Goal: Information Seeking & Learning: Learn about a topic

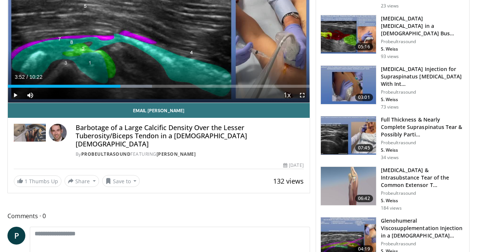
scroll to position [257, 0]
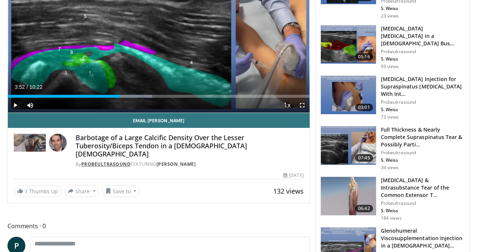
click at [98, 161] on link "Probeultrasound" at bounding box center [106, 164] width 50 height 6
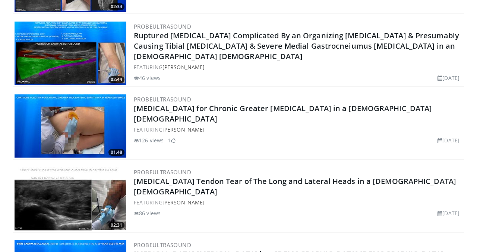
scroll to position [1826, 0]
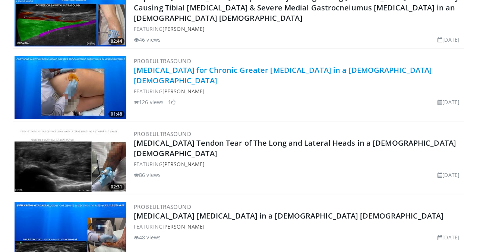
click at [222, 70] on link "Cortisone Injection for Chronic Greater Trochanteric Bursitis in a 64 Year Old …" at bounding box center [283, 75] width 298 height 20
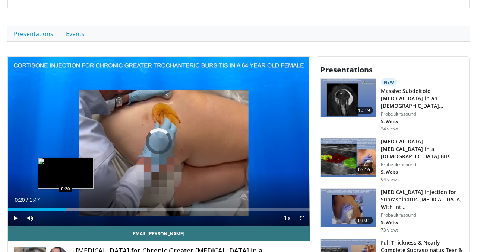
click at [65, 208] on div "Loaded : 46.11% 0:10 0:20" at bounding box center [159, 207] width 302 height 7
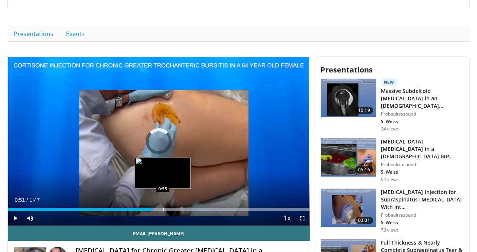
click at [163, 208] on div "Progress Bar" at bounding box center [163, 209] width 1 height 3
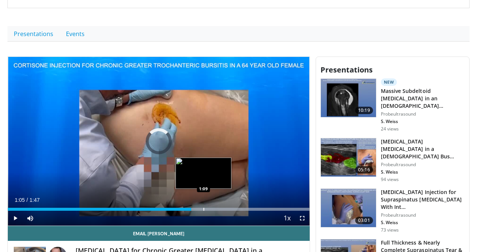
click at [203, 207] on div "Loaded : 100.00% 1:05 1:09" at bounding box center [159, 207] width 302 height 7
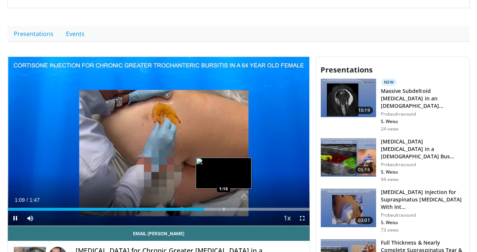
click at [224, 207] on div "Loaded : 100.00% 1:09 1:16" at bounding box center [159, 207] width 302 height 7
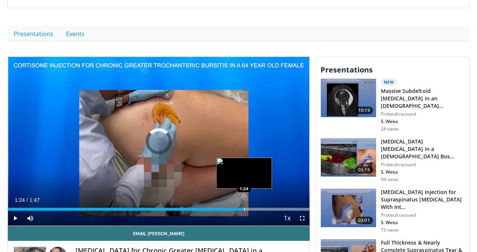
click at [244, 209] on div "Progress Bar" at bounding box center [244, 209] width 1 height 3
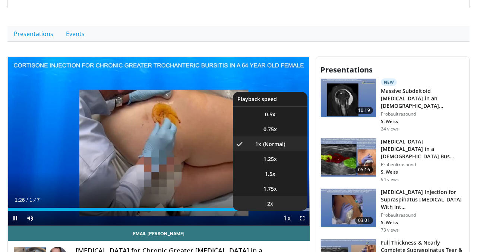
click at [281, 211] on li "2x" at bounding box center [270, 203] width 74 height 15
click at [288, 217] on span "Video Player" at bounding box center [287, 218] width 10 height 15
click at [287, 219] on span "Video Player" at bounding box center [287, 218] width 10 height 15
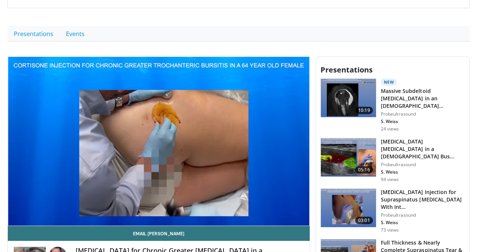
click at [287, 219] on div "10 seconds Tap to unmute" at bounding box center [159, 141] width 302 height 169
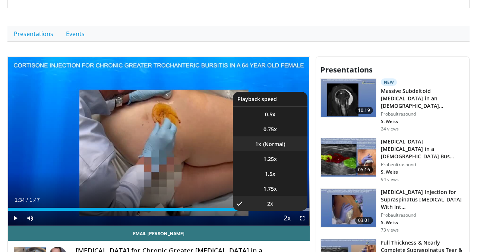
click at [274, 143] on li "1x" at bounding box center [270, 144] width 74 height 15
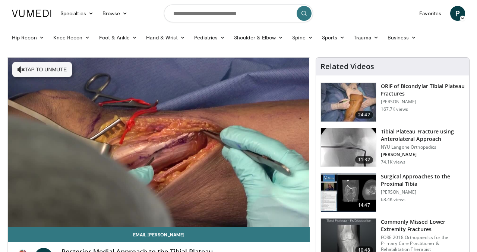
scroll to position [31, 0]
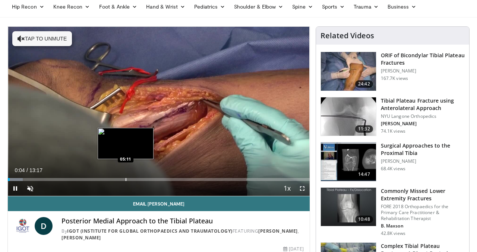
click at [125, 178] on div "Progress Bar" at bounding box center [125, 179] width 1 height 3
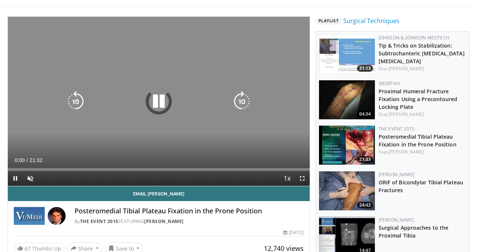
scroll to position [66, 0]
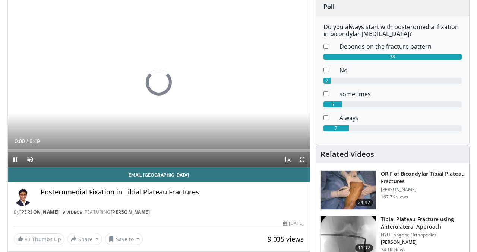
scroll to position [28, 0]
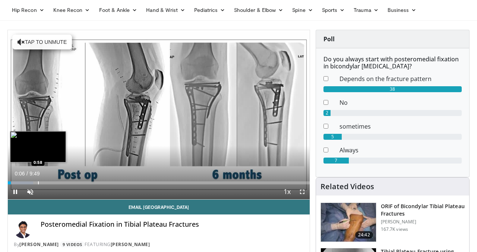
click at [38, 182] on div "Progress Bar" at bounding box center [38, 183] width 1 height 3
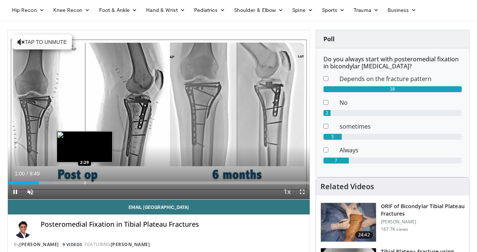
click at [85, 184] on div "Progress Bar" at bounding box center [85, 183] width 1 height 3
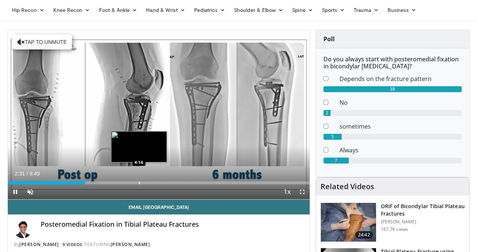
click at [138, 181] on div "Loaded : 30.54% 2:31 4:16" at bounding box center [159, 181] width 302 height 7
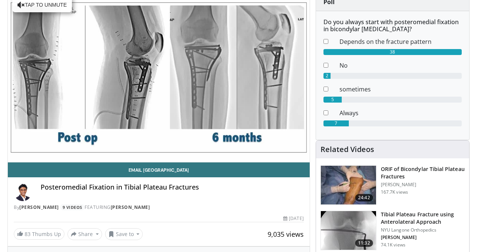
scroll to position [96, 0]
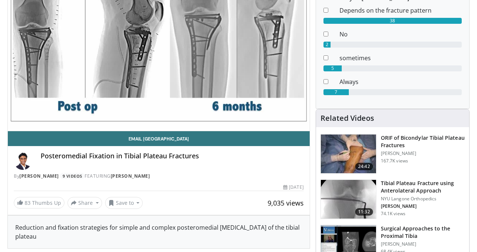
click at [401, 136] on h3 "ORIF of Bicondylar Tibial Plateau Fractures" at bounding box center [422, 141] width 84 height 15
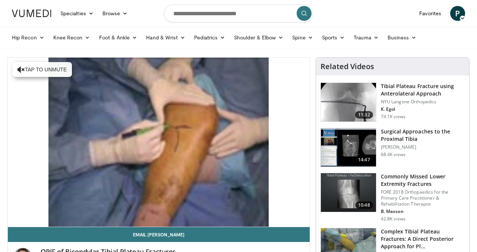
click at [81, 211] on div "10 seconds Tap to unmute" at bounding box center [159, 142] width 302 height 169
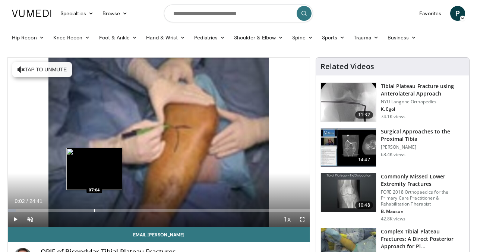
click at [94, 210] on div "Progress Bar" at bounding box center [94, 210] width 1 height 3
click at [90, 209] on div "Progress Bar" at bounding box center [90, 210] width 1 height 3
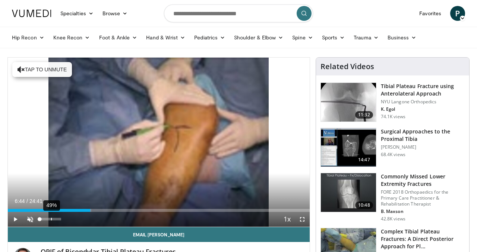
click at [51, 217] on div "49%" at bounding box center [50, 219] width 26 height 15
click at [51, 219] on div "53%" at bounding box center [49, 219] width 21 height 3
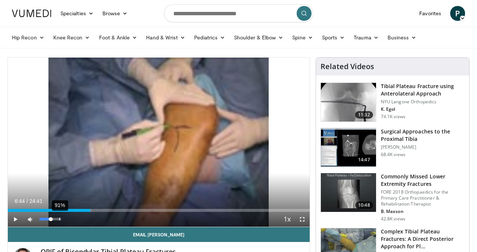
click at [59, 219] on div "91%" at bounding box center [49, 219] width 21 height 3
click at [15, 218] on span "Video Player" at bounding box center [15, 219] width 15 height 15
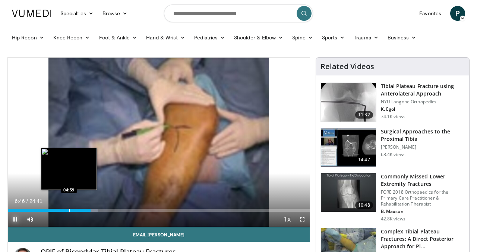
click at [69, 210] on div "Progress Bar" at bounding box center [69, 210] width 1 height 3
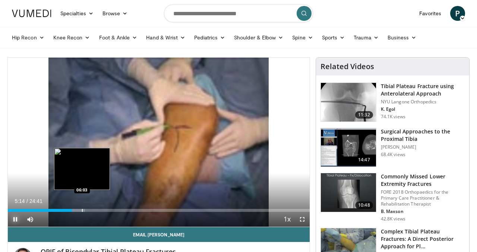
click at [82, 209] on div "Loaded : 25.61% 05:14 06:03" at bounding box center [159, 208] width 302 height 7
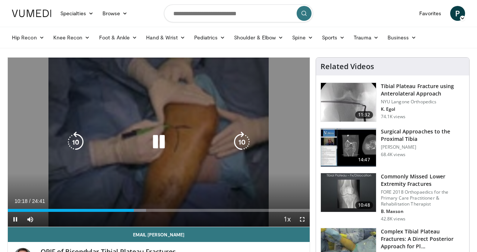
click at [127, 173] on div "10 seconds Tap to unmute" at bounding box center [159, 142] width 302 height 169
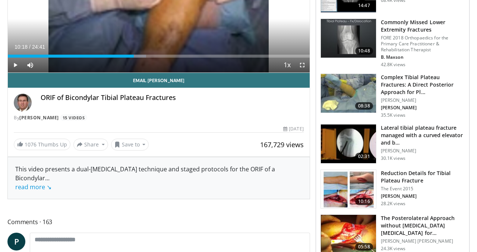
scroll to position [157, 0]
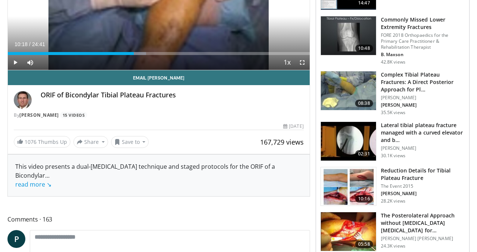
click at [403, 172] on h3 "Reduction Details for Tibial Plateau Fracture" at bounding box center [422, 174] width 84 height 15
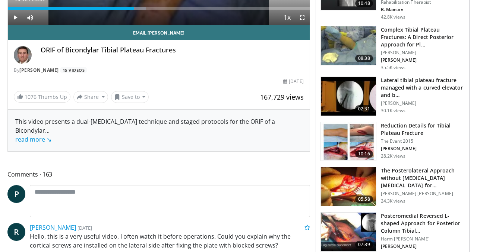
scroll to position [261, 0]
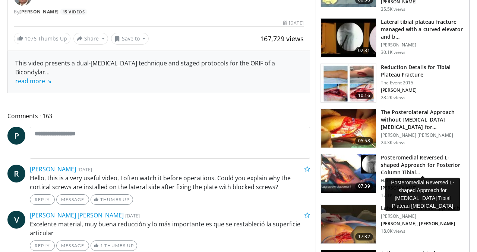
click at [414, 163] on h3 "Posteromedial Reversed L-shaped Approach for Posterior Column Tibial…" at bounding box center [422, 165] width 84 height 22
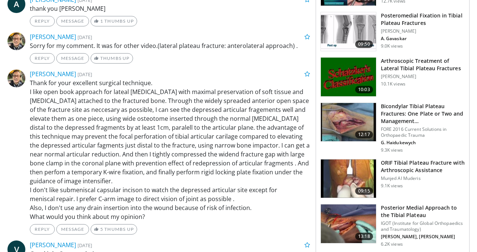
scroll to position [700, 0]
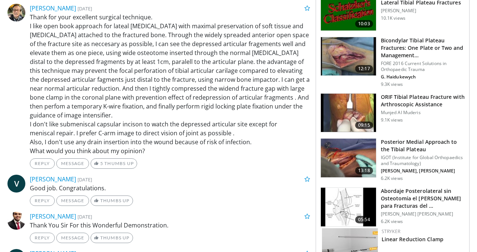
click at [401, 143] on h3 "Posterior Medial Approach to the Tibial Plateau" at bounding box center [422, 145] width 84 height 15
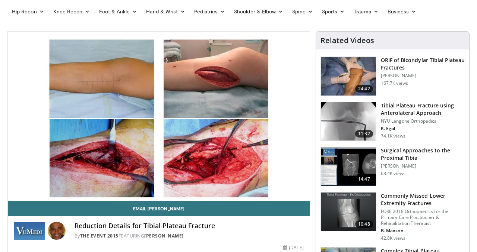
scroll to position [43, 0]
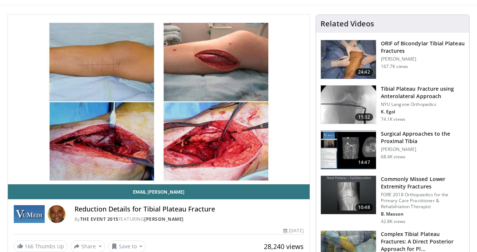
click at [211, 168] on video-js "**********" at bounding box center [159, 100] width 302 height 170
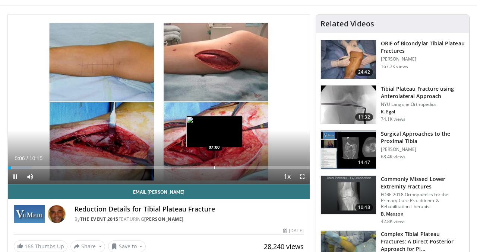
click at [214, 167] on div "Progress Bar" at bounding box center [214, 167] width 1 height 3
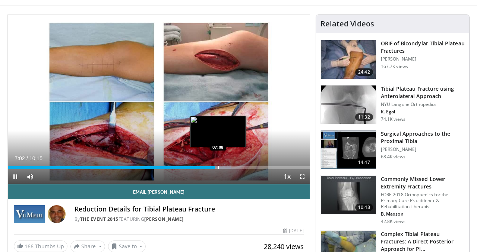
click at [217, 167] on div "Progress Bar" at bounding box center [222, 167] width 18 height 3
click at [227, 166] on div "Progress Bar" at bounding box center [227, 167] width 1 height 3
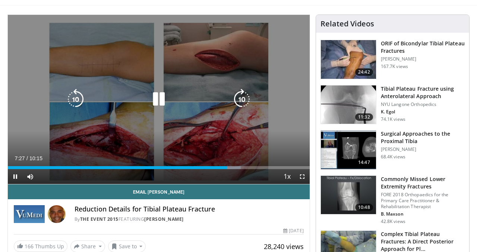
click at [234, 167] on video-js "**********" at bounding box center [159, 100] width 302 height 170
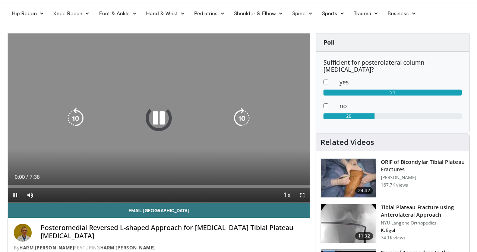
scroll to position [47, 0]
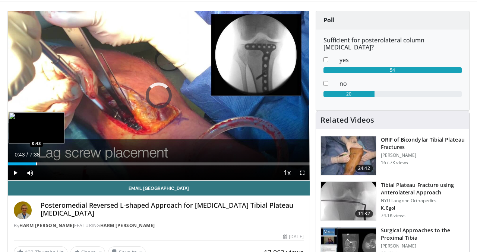
click at [36, 163] on div "Progress Bar" at bounding box center [36, 164] width 1 height 3
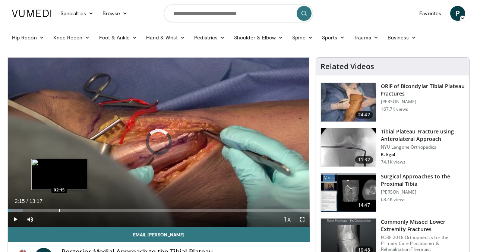
click at [59, 207] on div "Loaded : 4.97% 00:03 02:15" at bounding box center [159, 208] width 302 height 7
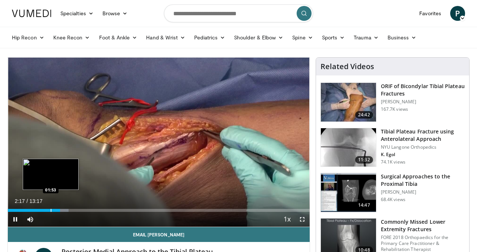
click at [51, 209] on div "Progress Bar" at bounding box center [51, 210] width 1 height 3
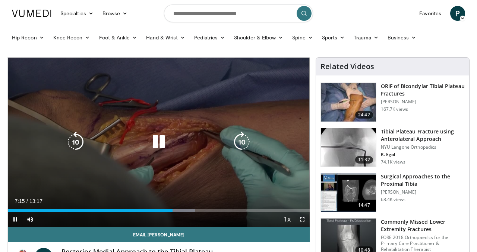
click at [111, 170] on div "10 seconds Tap to unmute" at bounding box center [159, 142] width 302 height 169
